Goal: Transaction & Acquisition: Subscribe to service/newsletter

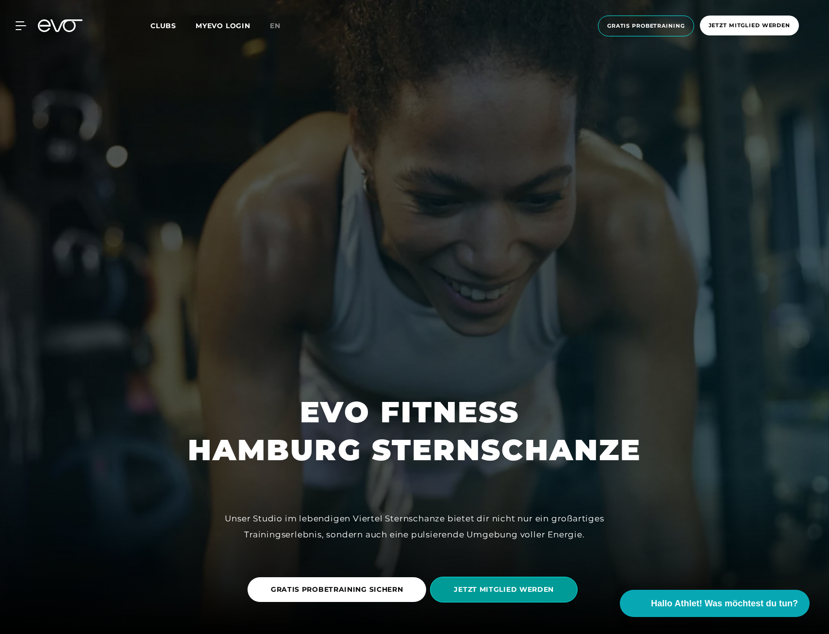
click at [512, 586] on span "JETZT MITGLIED WERDEN" at bounding box center [504, 589] width 100 height 10
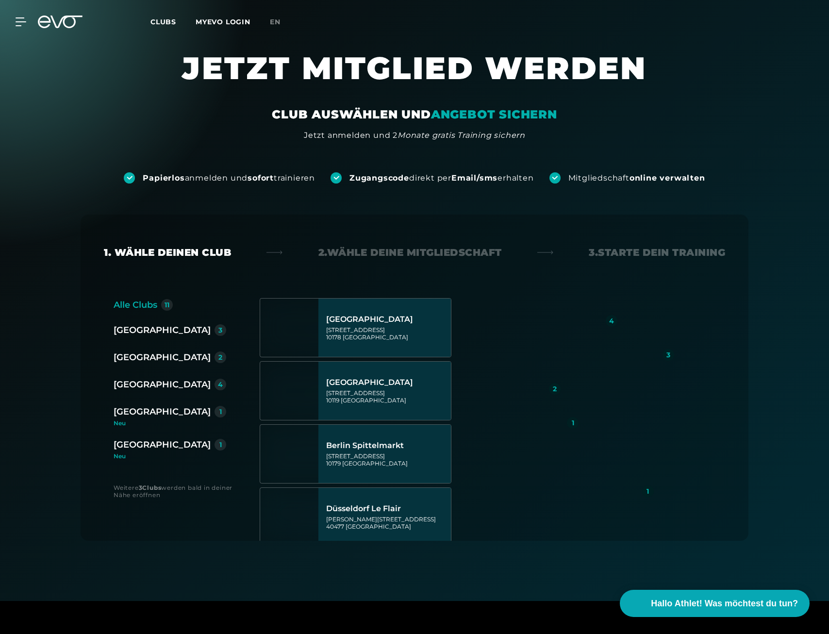
click at [130, 385] on div "[GEOGRAPHIC_DATA]" at bounding box center [162, 384] width 97 height 14
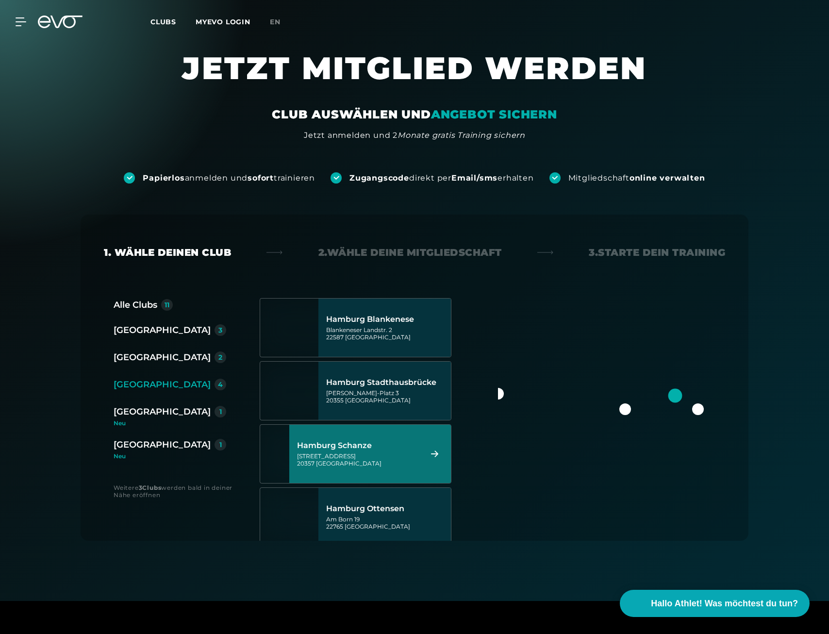
click at [376, 455] on div "[STREET_ADDRESS]" at bounding box center [358, 459] width 122 height 15
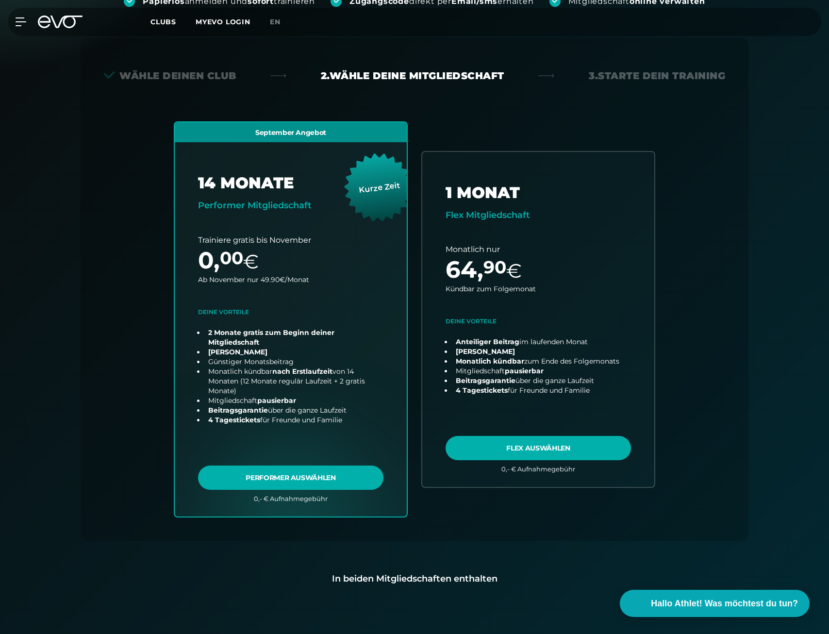
scroll to position [166, 0]
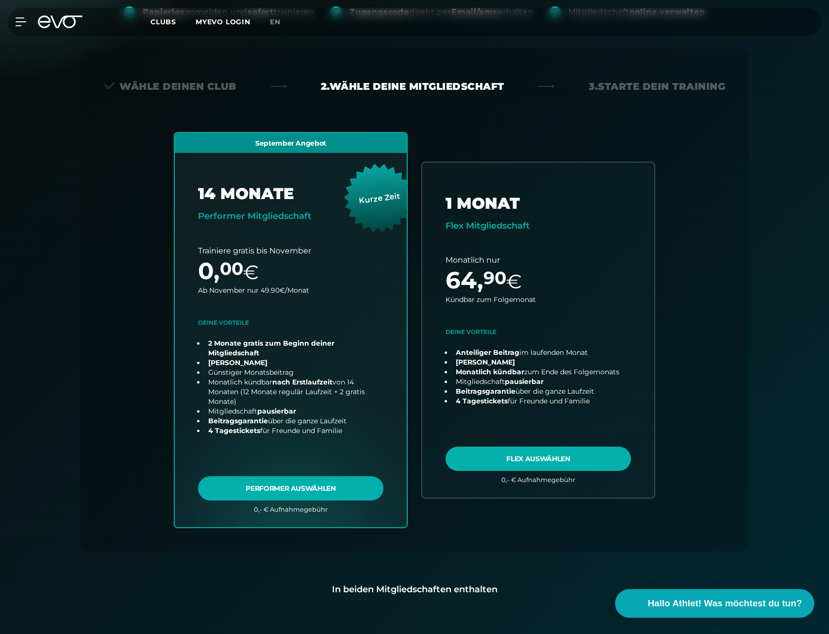
click at [719, 603] on span "Hallo Athlet! Was möchtest du tun?" at bounding box center [725, 603] width 154 height 14
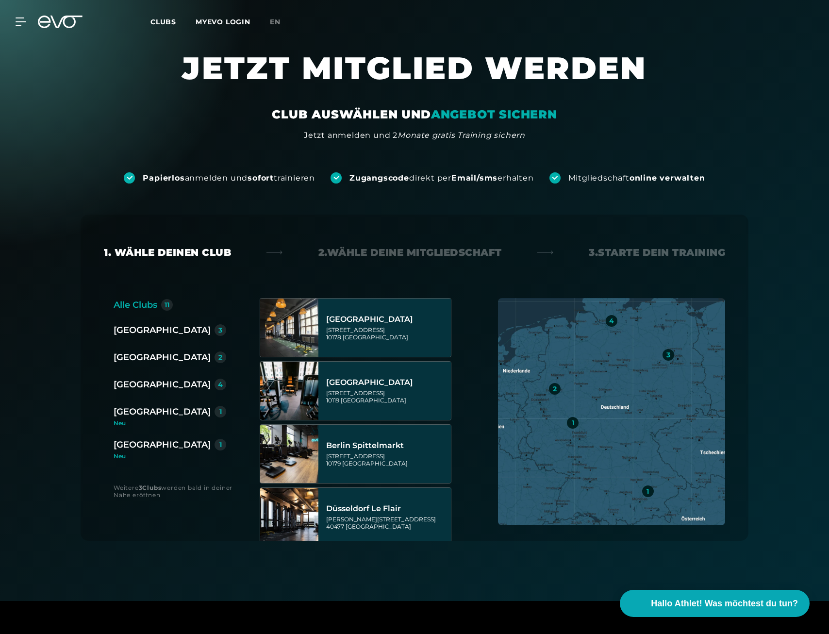
click at [134, 386] on div "[GEOGRAPHIC_DATA]" at bounding box center [162, 384] width 97 height 14
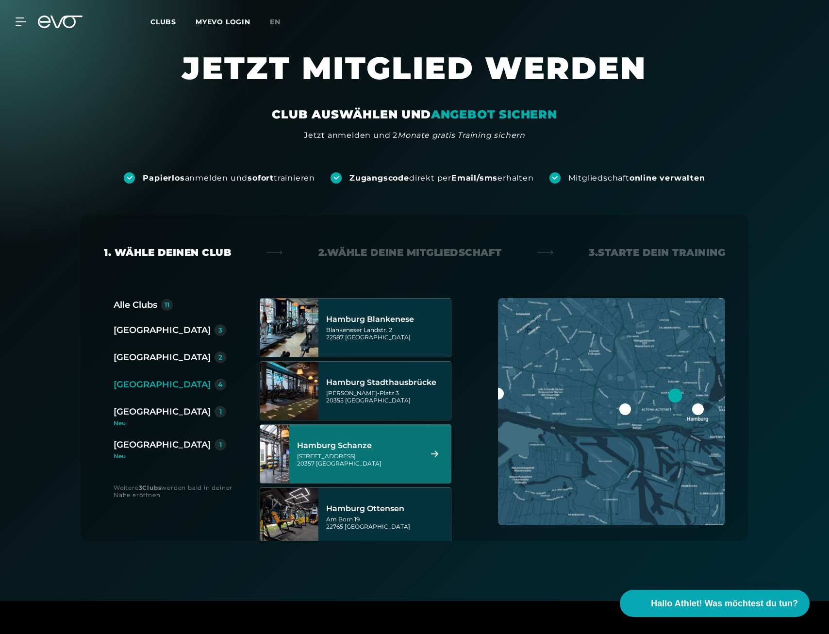
click at [369, 456] on div "[STREET_ADDRESS]" at bounding box center [358, 459] width 122 height 15
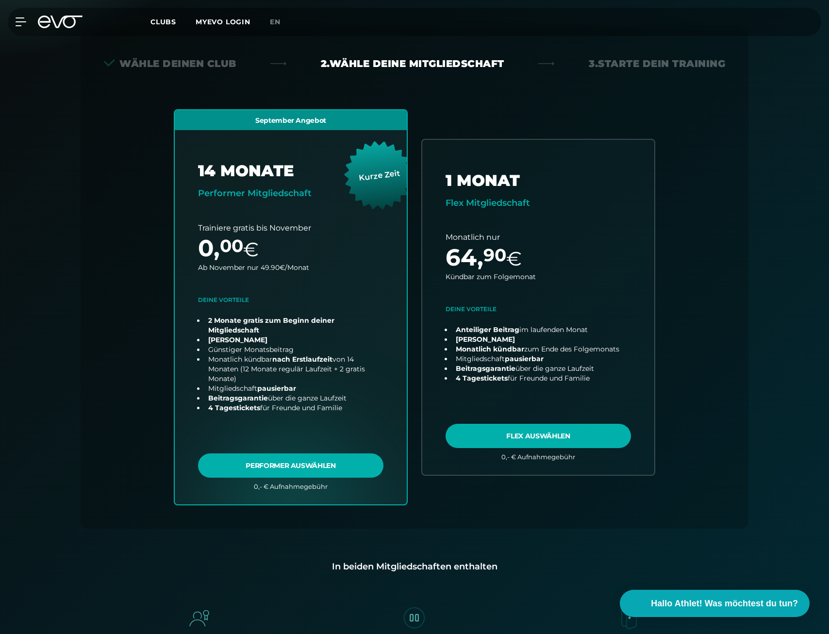
scroll to position [214, 0]
